Goal: Check status: Check status

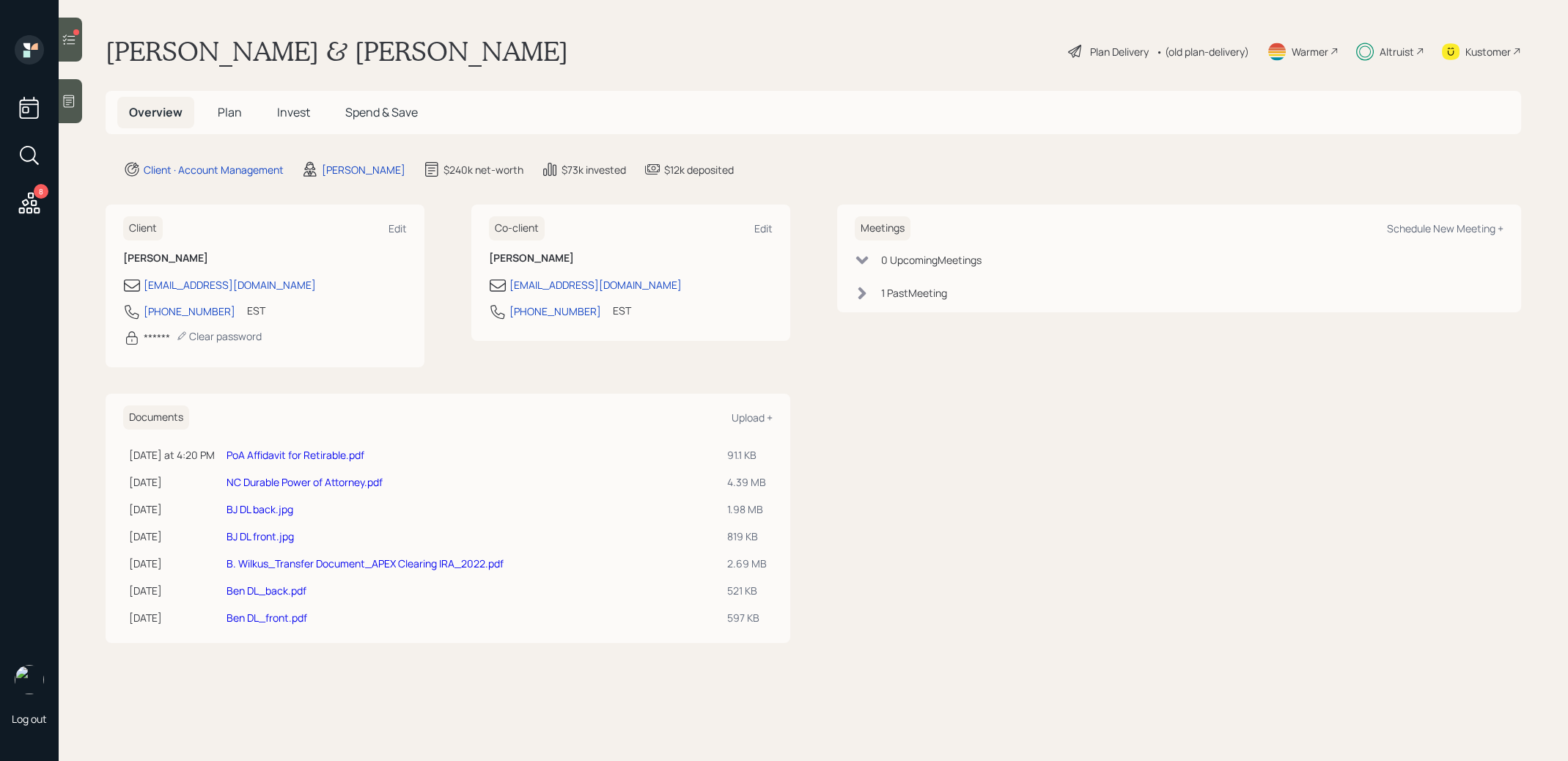
click at [293, 109] on span "Invest" at bounding box center [294, 112] width 33 height 17
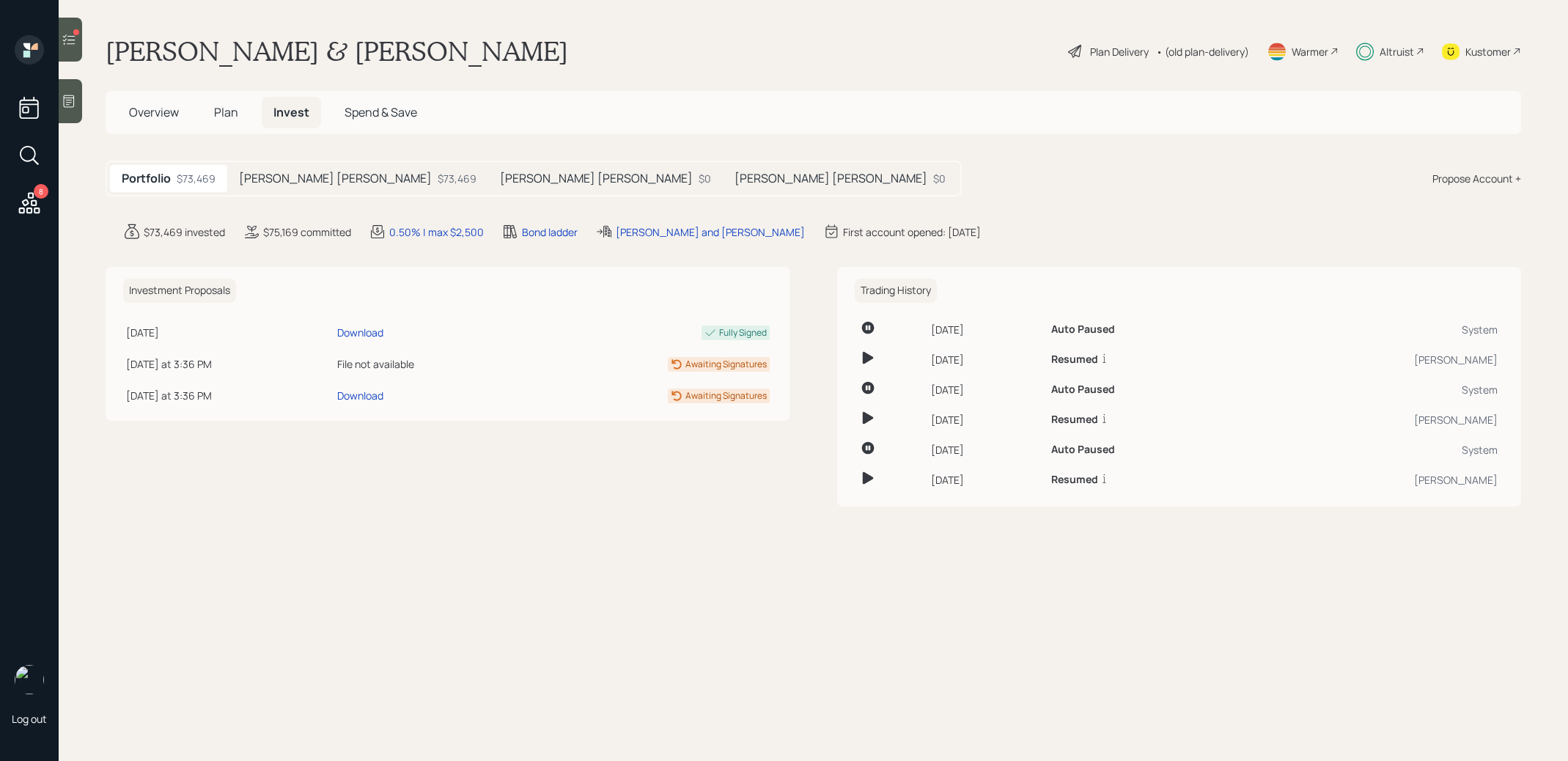
click at [500, 174] on h5 "[PERSON_NAME] [PERSON_NAME]" at bounding box center [596, 178] width 193 height 14
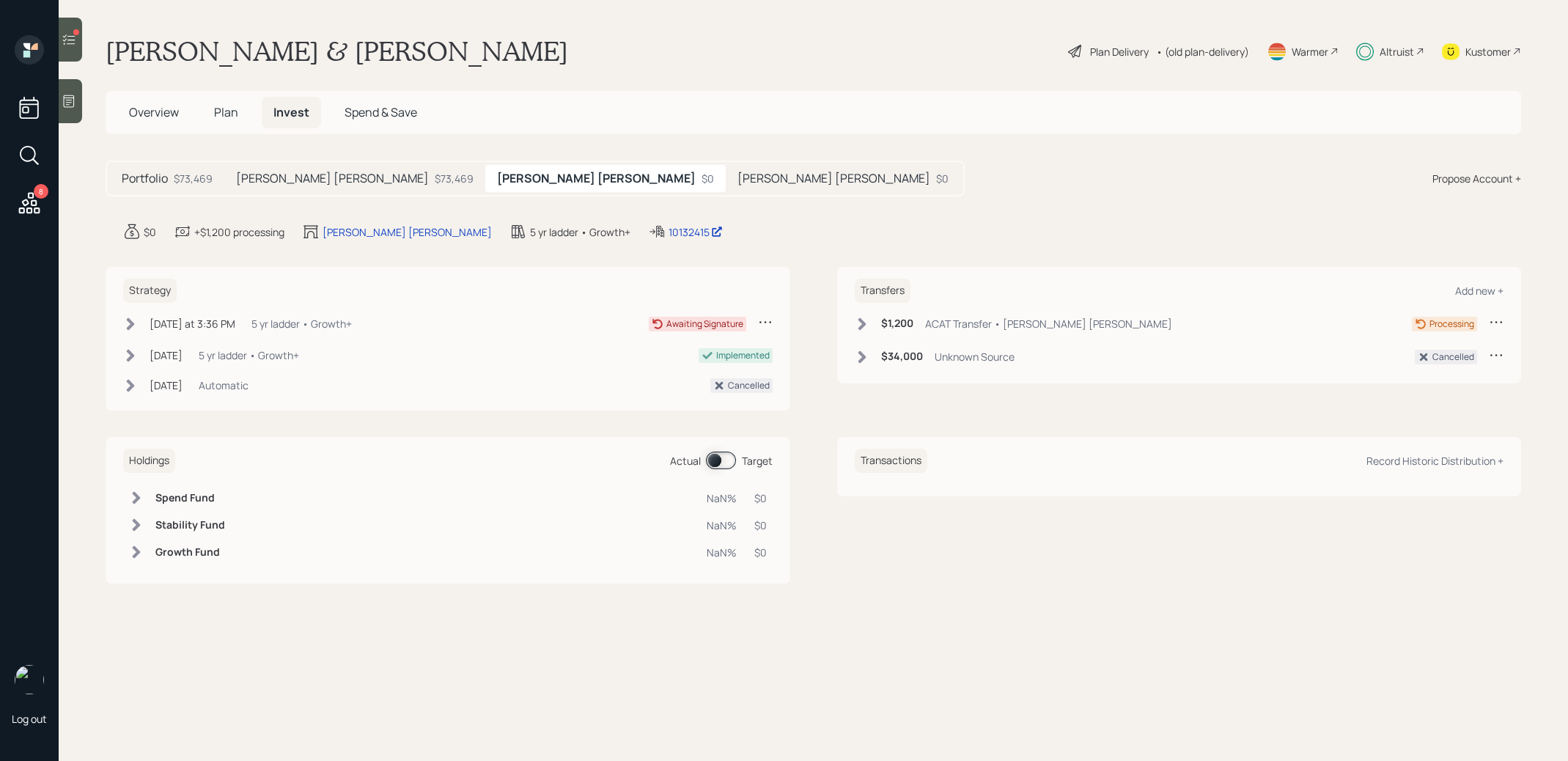
click at [129, 320] on icon at bounding box center [130, 323] width 8 height 13
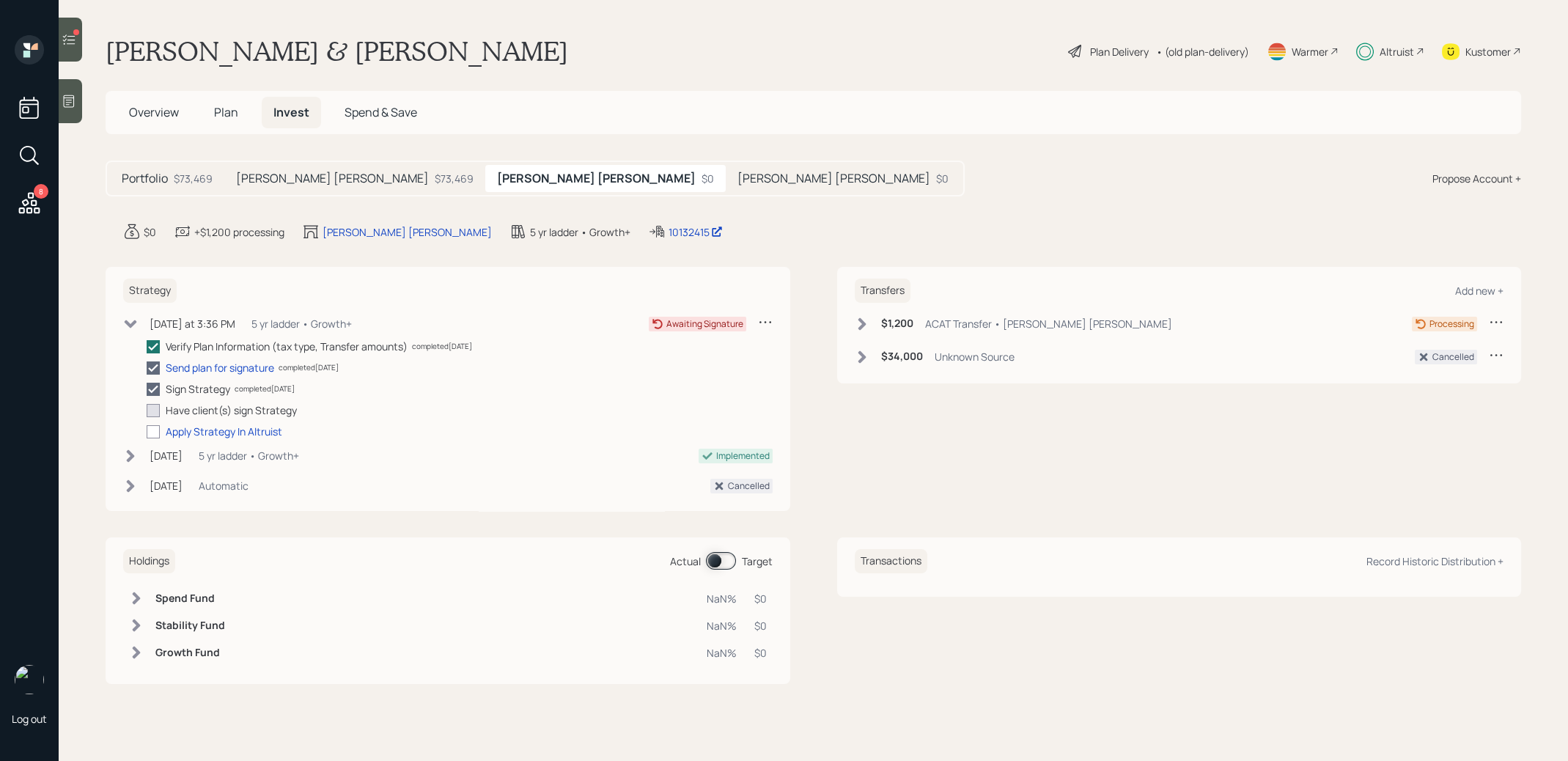
click at [737, 176] on h5 "[PERSON_NAME] [PERSON_NAME]" at bounding box center [834, 178] width 193 height 14
